Goal: Task Accomplishment & Management: Complete application form

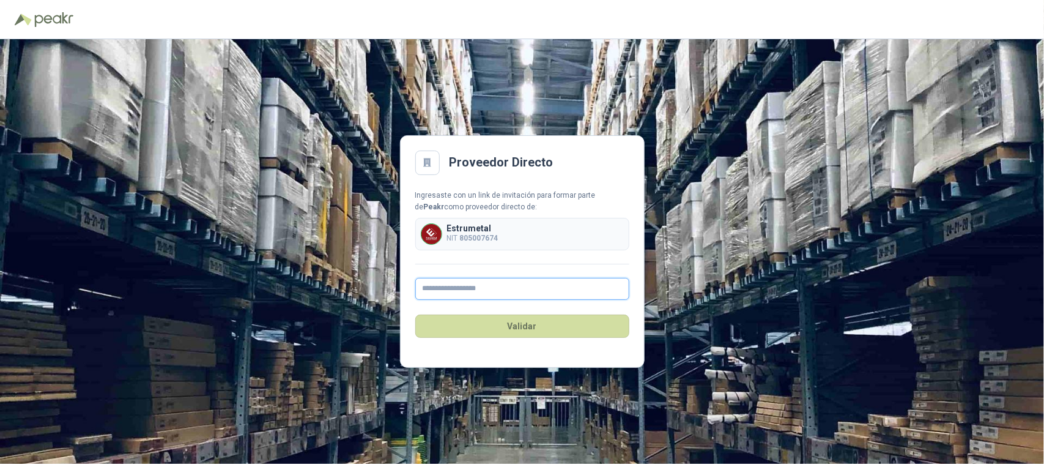
click at [474, 292] on input "text" at bounding box center [522, 289] width 214 height 22
type input "**********"
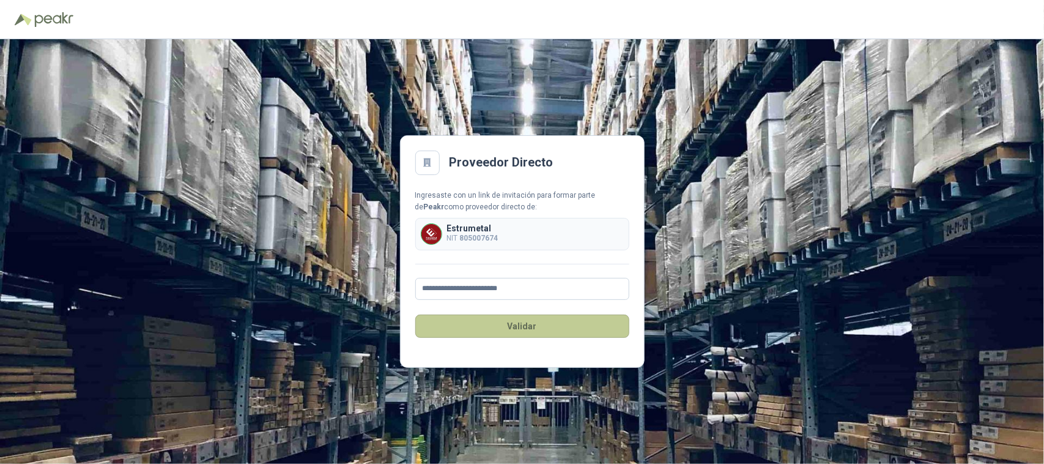
click at [521, 332] on button "Validar" at bounding box center [522, 325] width 214 height 23
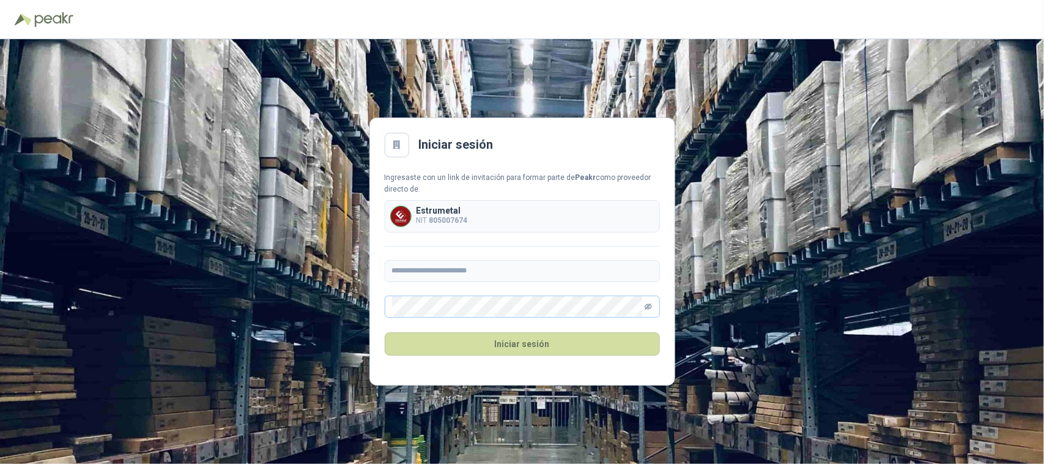
click at [647, 310] on icon "eye-invisible" at bounding box center [648, 306] width 7 height 7
click at [528, 346] on button "Iniciar sesión" at bounding box center [522, 343] width 275 height 23
click at [649, 310] on icon "eye" at bounding box center [648, 306] width 7 height 7
click at [649, 310] on icon "eye-invisible" at bounding box center [648, 306] width 7 height 7
click at [524, 344] on button "Iniciar sesión" at bounding box center [522, 343] width 275 height 23
